Goal: Find specific page/section: Find specific page/section

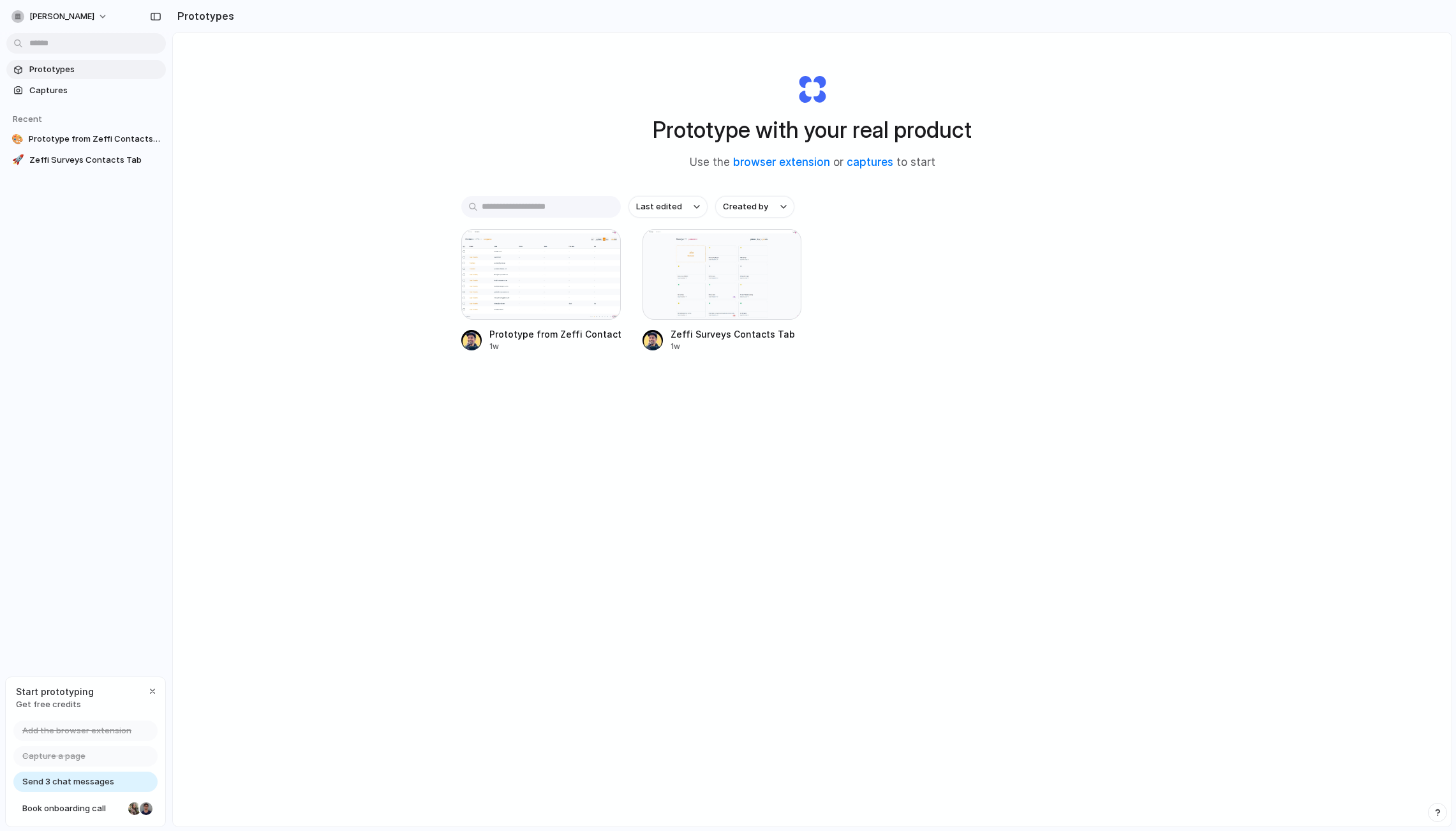
click at [396, 472] on div "Prototype with your real product Use the browser extension or captures to start…" at bounding box center [812, 463] width 1278 height 861
click at [389, 403] on div "Prototype with your real product Use the browser extension or captures to start…" at bounding box center [812, 463] width 1278 height 861
click at [383, 396] on div "Prototype with your real product Use the browser extension or captures to start…" at bounding box center [812, 463] width 1278 height 861
